Goal: Use online tool/utility: Utilize a website feature to perform a specific function

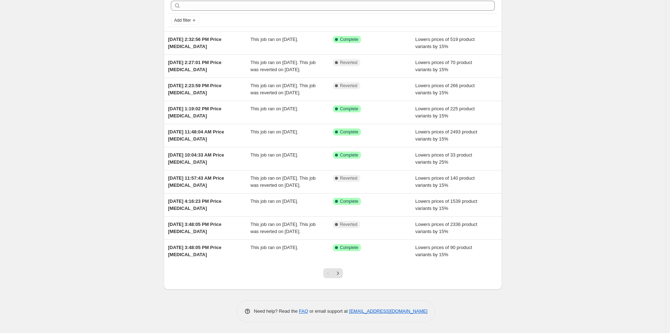
scroll to position [48, 0]
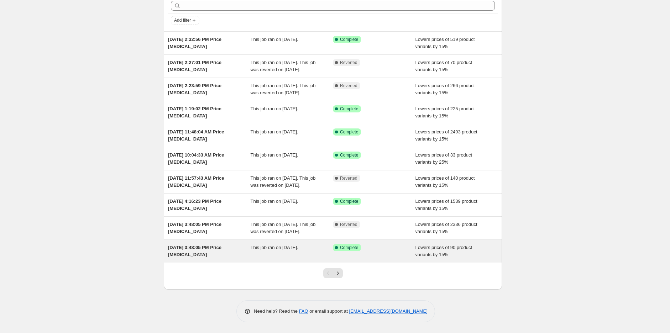
click at [218, 255] on div "[DATE] 3:48:05 PM Price [MEDICAL_DATA]" at bounding box center [209, 251] width 83 height 14
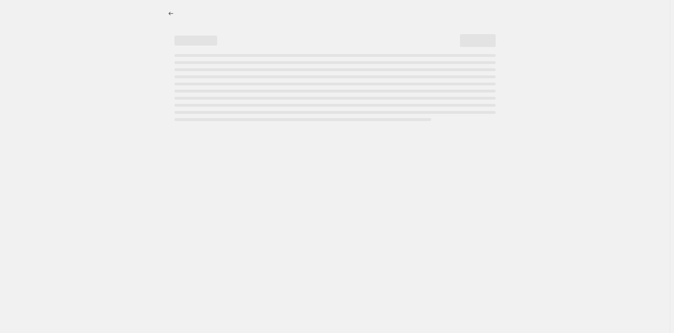
select select "percentage"
select select "collection"
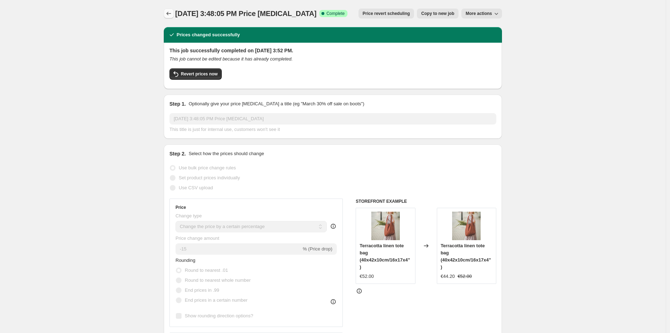
click at [170, 16] on icon "Price change jobs" at bounding box center [168, 13] width 7 height 7
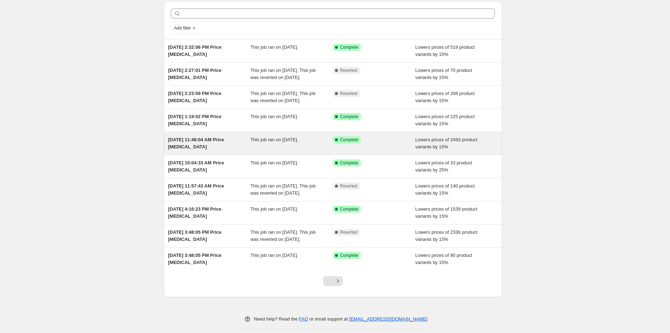
scroll to position [40, 0]
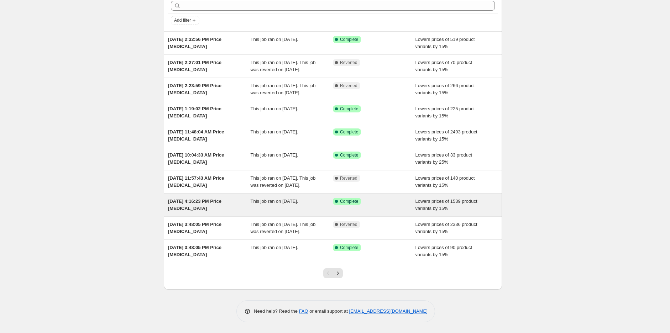
click at [178, 212] on div "[DATE] 4:16:23 PM Price [MEDICAL_DATA]" at bounding box center [209, 205] width 83 height 14
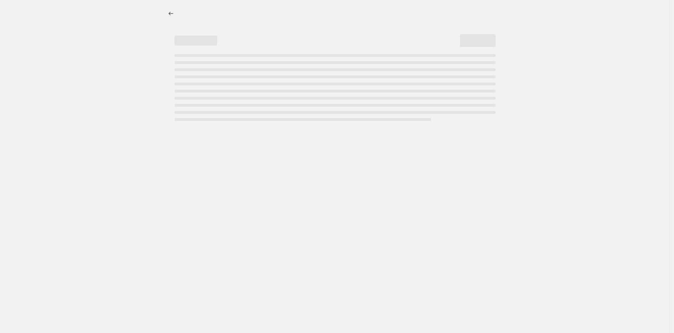
select select "percentage"
select select "collection"
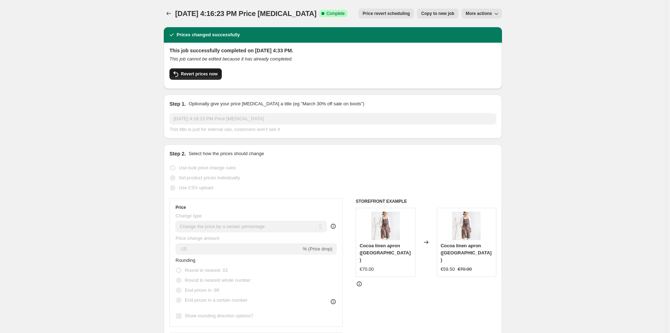
click at [200, 79] on button "Revert prices now" at bounding box center [196, 73] width 52 height 11
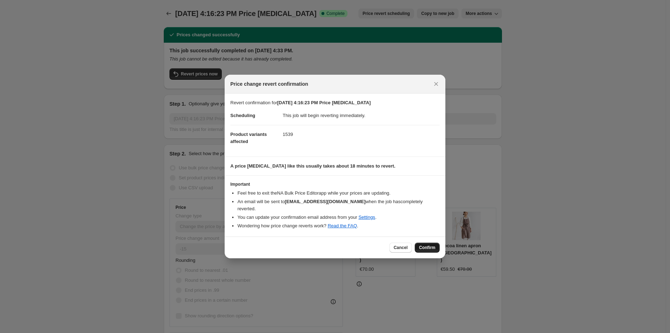
click at [429, 246] on span "Confirm" at bounding box center [427, 248] width 16 height 6
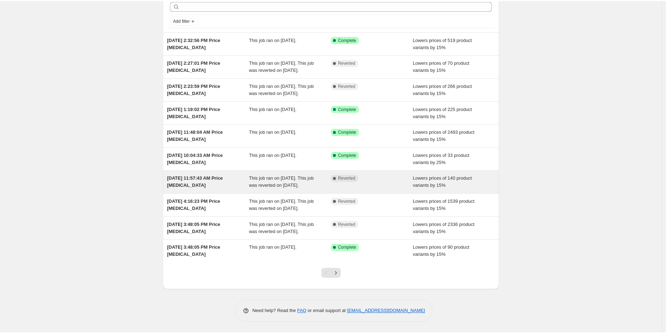
scroll to position [55, 0]
